Goal: Task Accomplishment & Management: Manage account settings

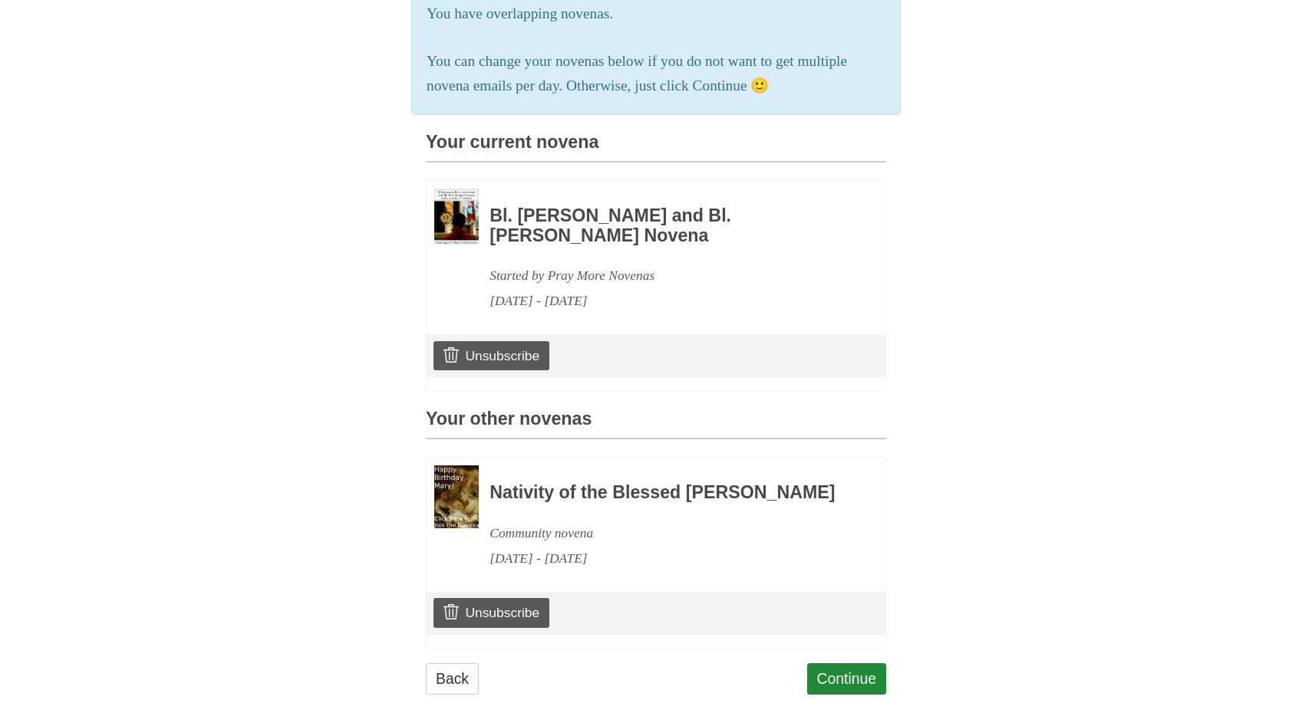
scroll to position [313, 0]
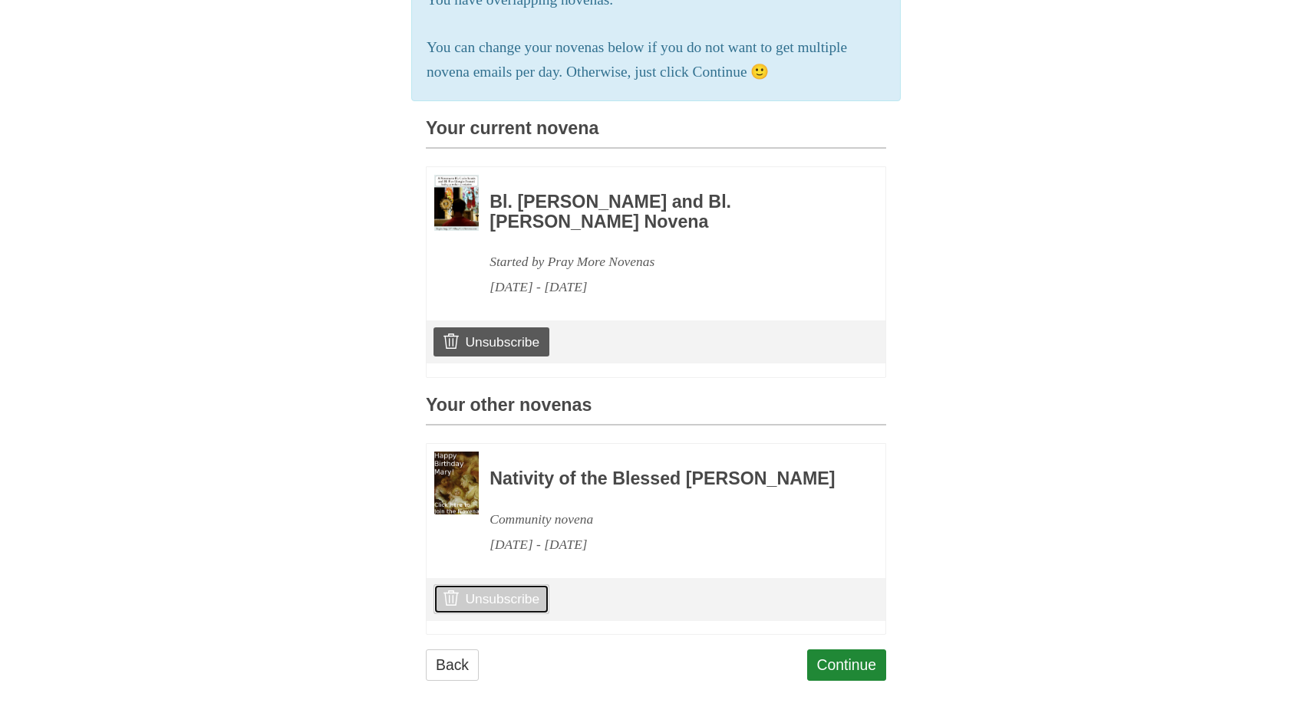
click at [487, 601] on link "Unsubscribe" at bounding box center [491, 599] width 116 height 29
click at [446, 603] on use at bounding box center [450, 598] width 15 height 15
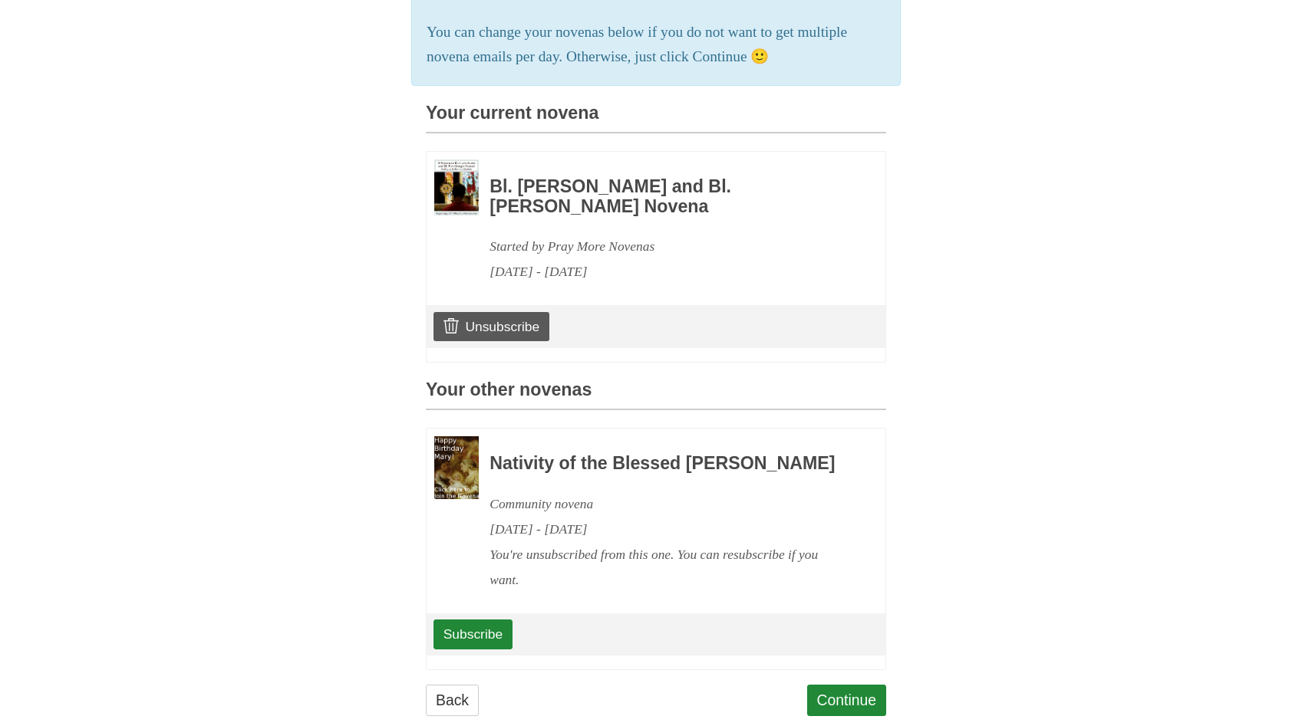
scroll to position [364, 0]
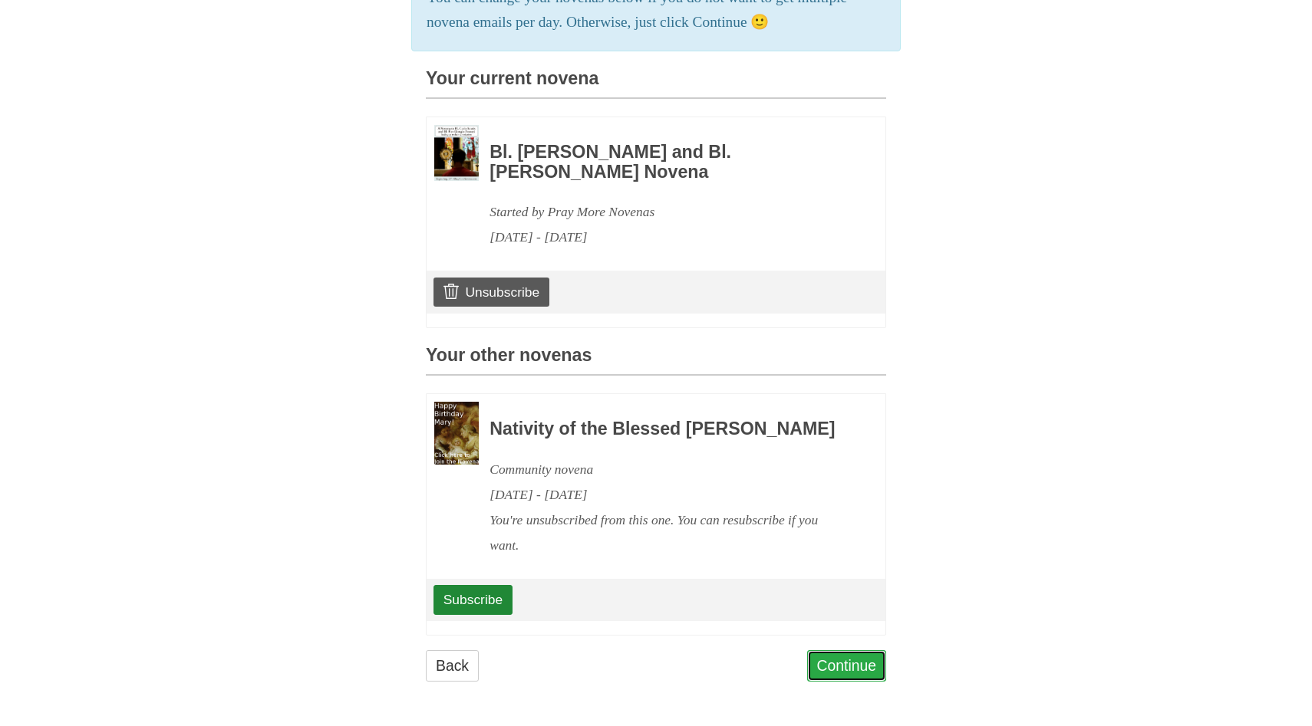
click at [848, 674] on link "Continue" at bounding box center [847, 666] width 80 height 31
